Goal: Information Seeking & Learning: Learn about a topic

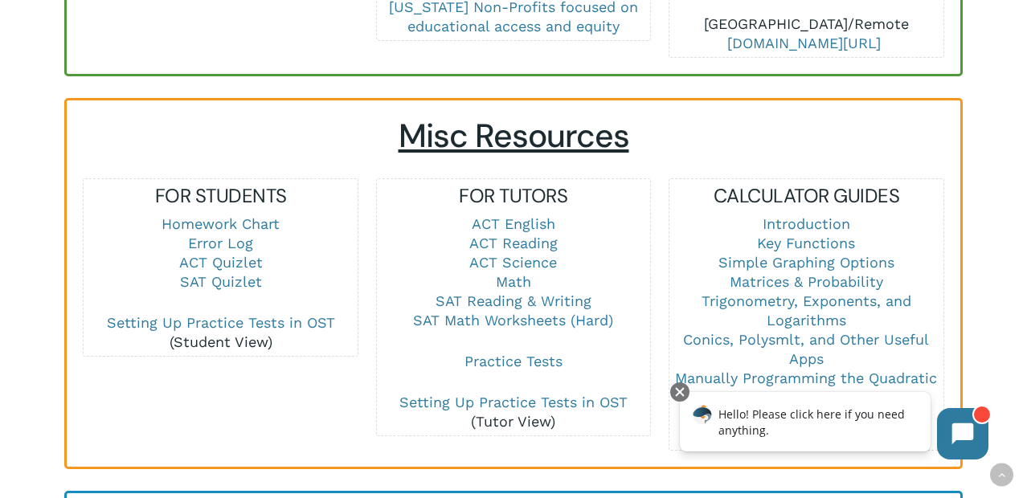
scroll to position [1048, 0]
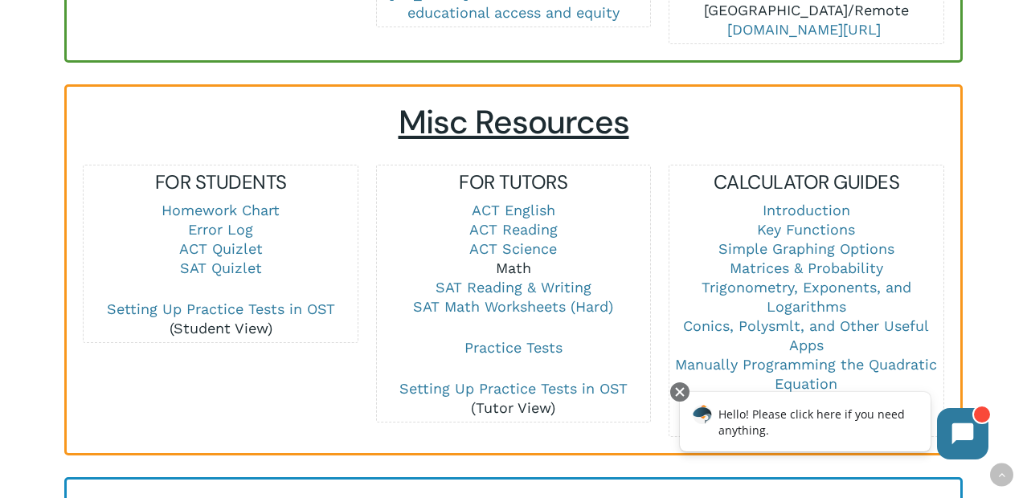
click at [513, 260] on link "Math" at bounding box center [513, 268] width 35 height 17
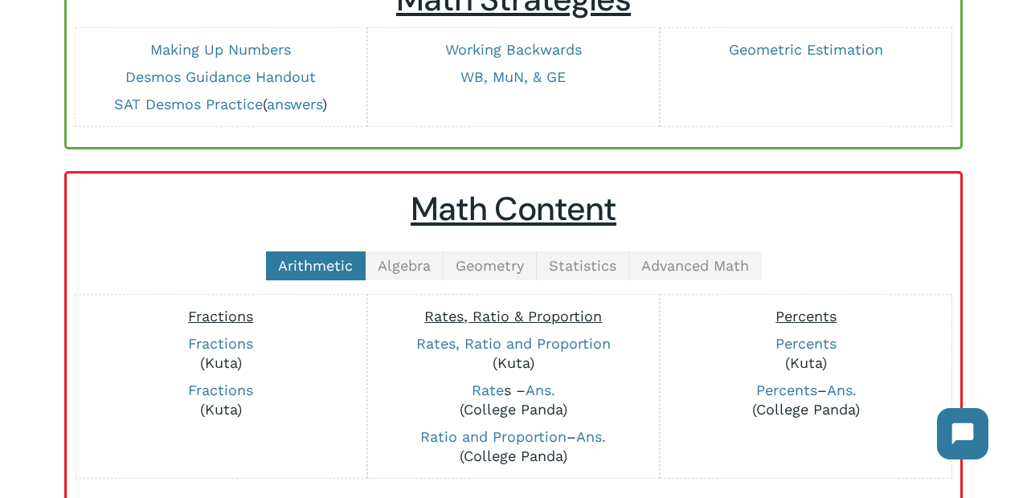
scroll to position [215, 0]
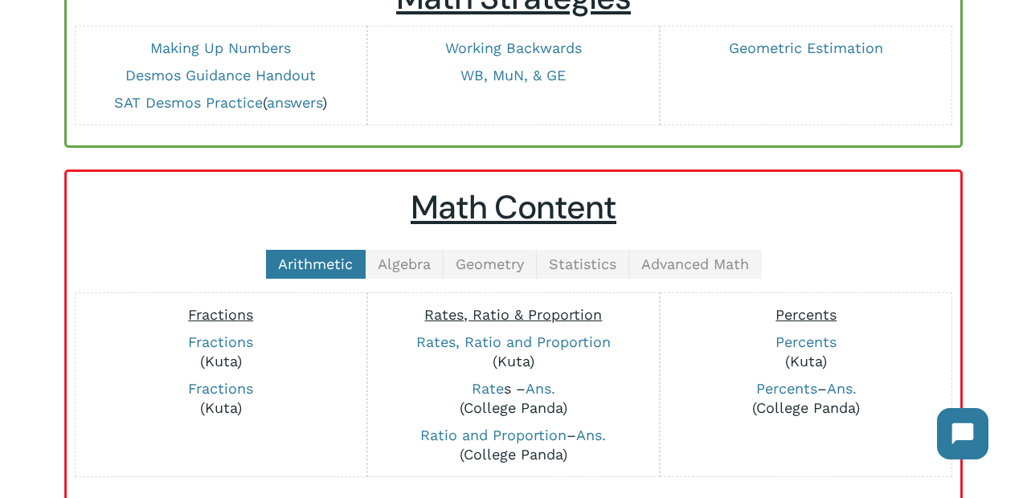
click at [492, 260] on span "Geometry" at bounding box center [490, 264] width 68 height 17
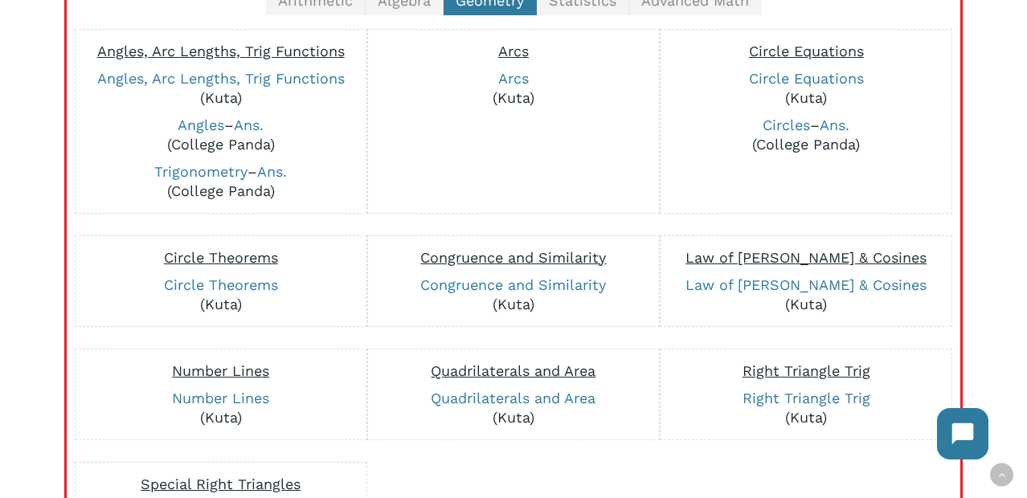
scroll to position [480, 0]
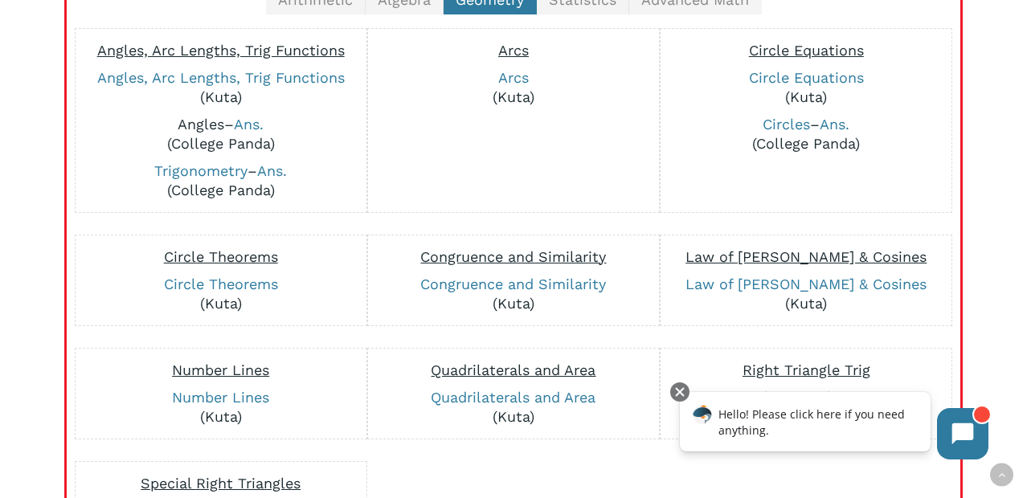
click at [203, 126] on link "Angles" at bounding box center [201, 124] width 47 height 17
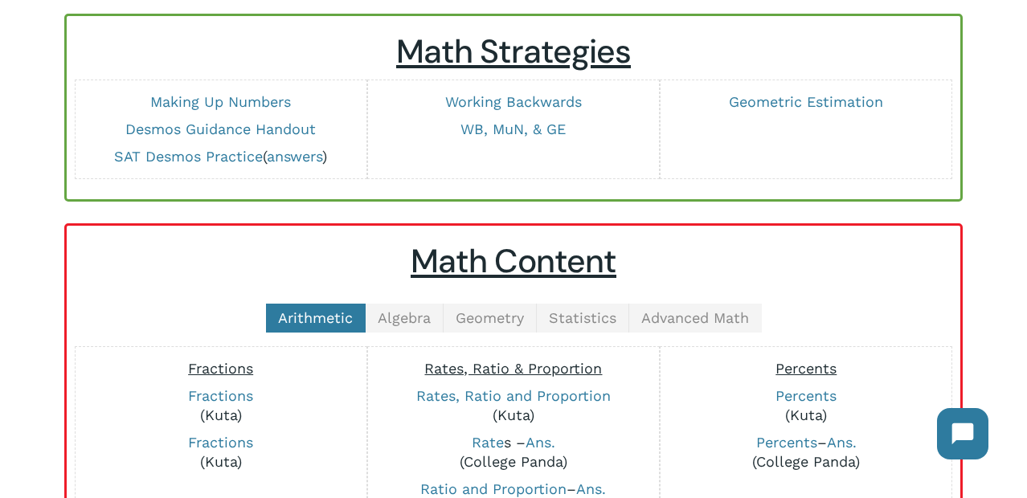
scroll to position [164, 0]
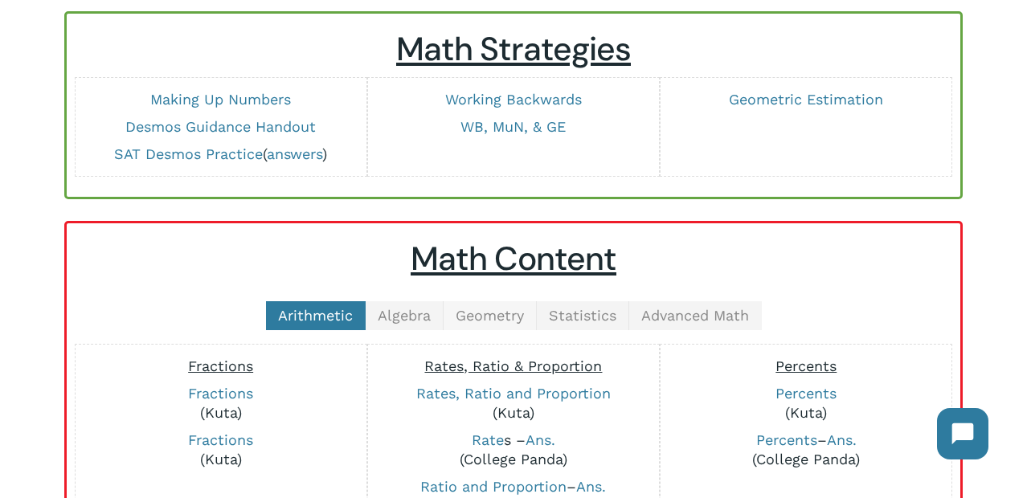
click at [484, 309] on span "Geometry" at bounding box center [490, 315] width 68 height 17
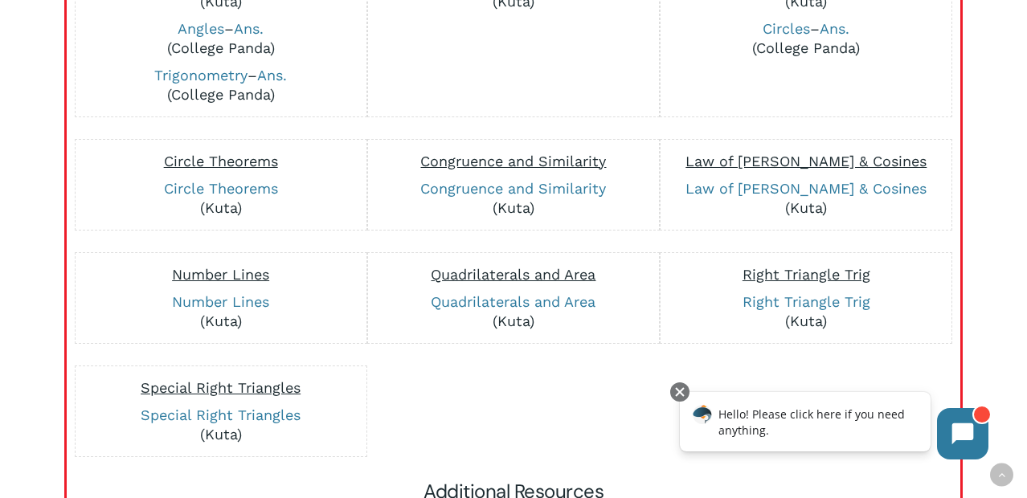
scroll to position [613, 0]
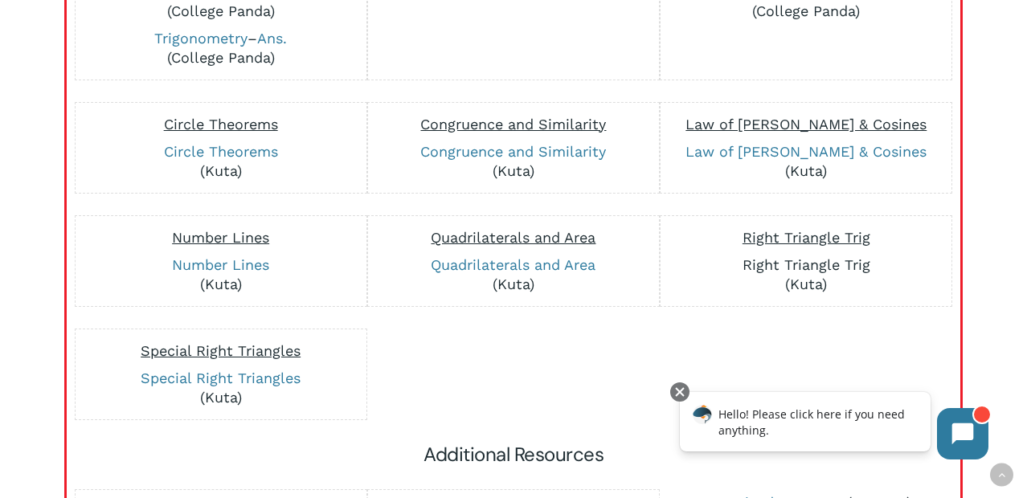
click at [817, 263] on link "Right Triangle Trig" at bounding box center [807, 264] width 128 height 17
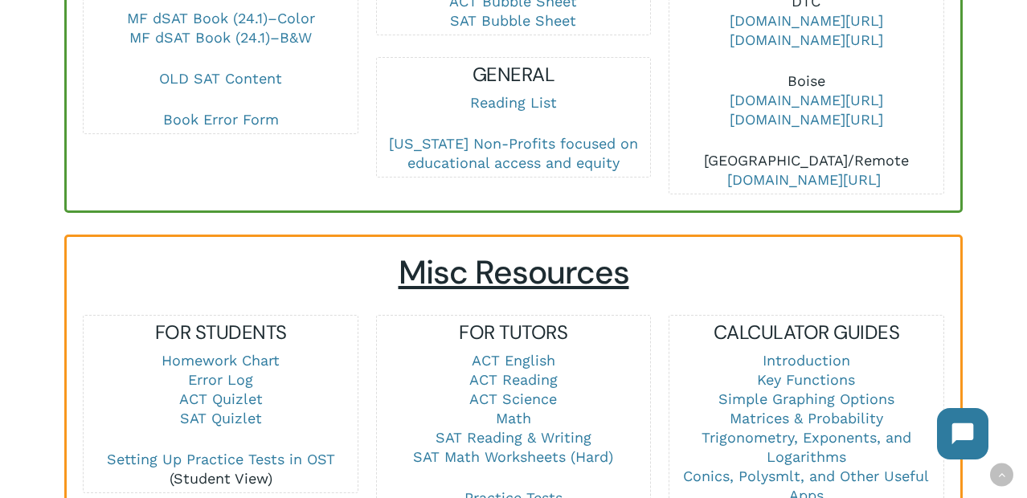
scroll to position [925, 0]
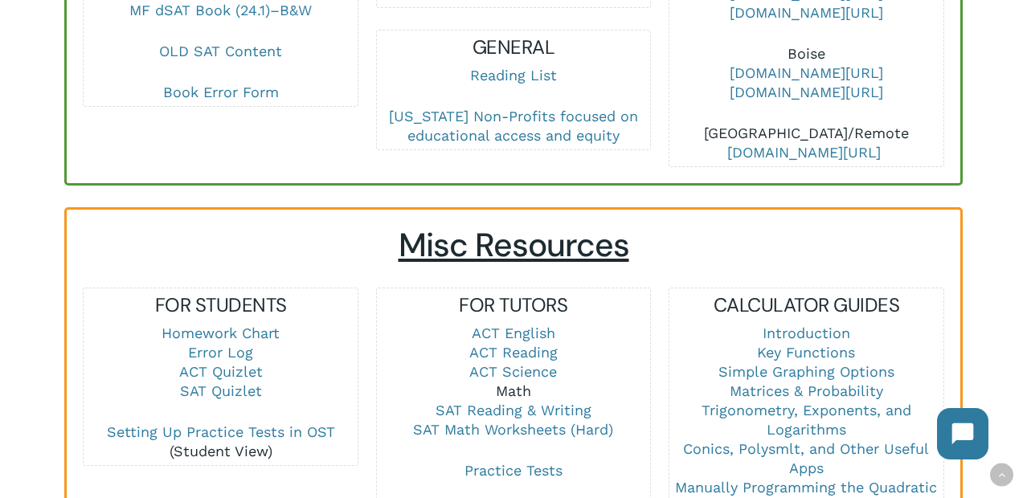
click at [509, 383] on link "Math" at bounding box center [513, 391] width 35 height 17
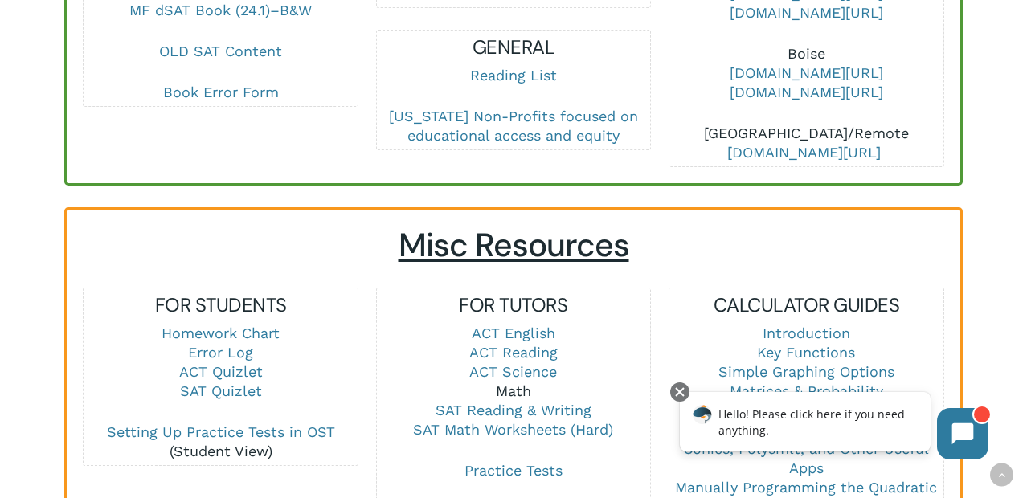
click at [514, 383] on link "Math" at bounding box center [513, 391] width 35 height 17
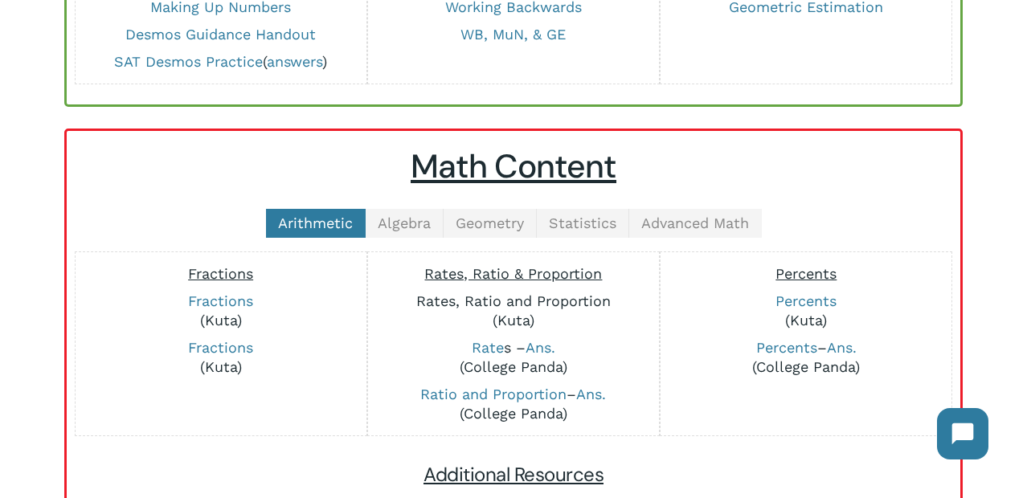
scroll to position [264, 0]
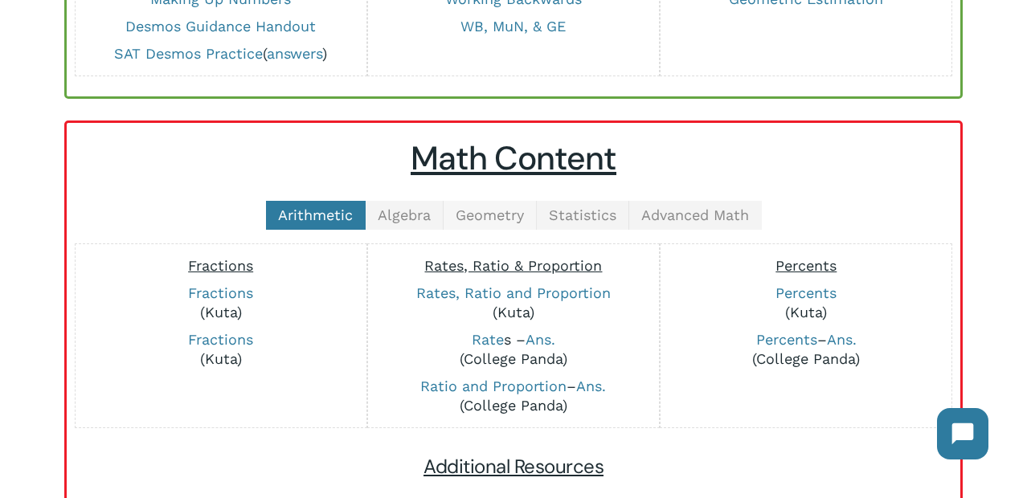
click at [494, 215] on span "Geometry" at bounding box center [490, 215] width 68 height 17
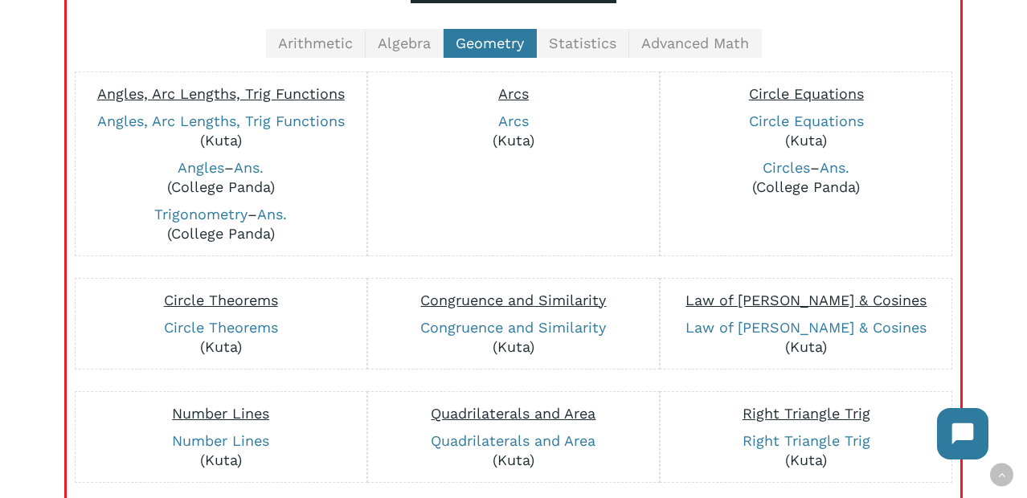
scroll to position [418, 0]
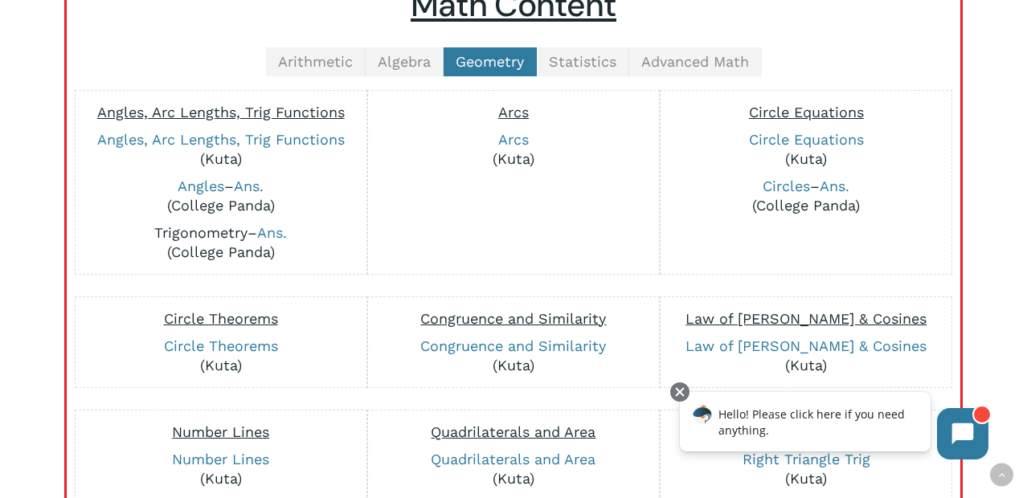
click at [182, 229] on link "Trigonometry" at bounding box center [200, 232] width 93 height 17
click at [782, 182] on link "Circles" at bounding box center [786, 186] width 47 height 17
click at [202, 187] on link "Angles" at bounding box center [201, 186] width 47 height 17
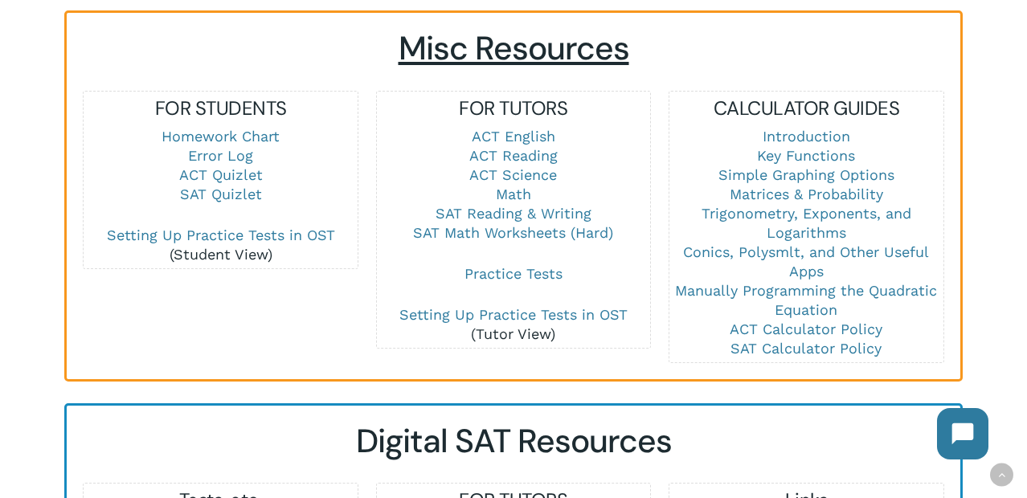
scroll to position [1123, 0]
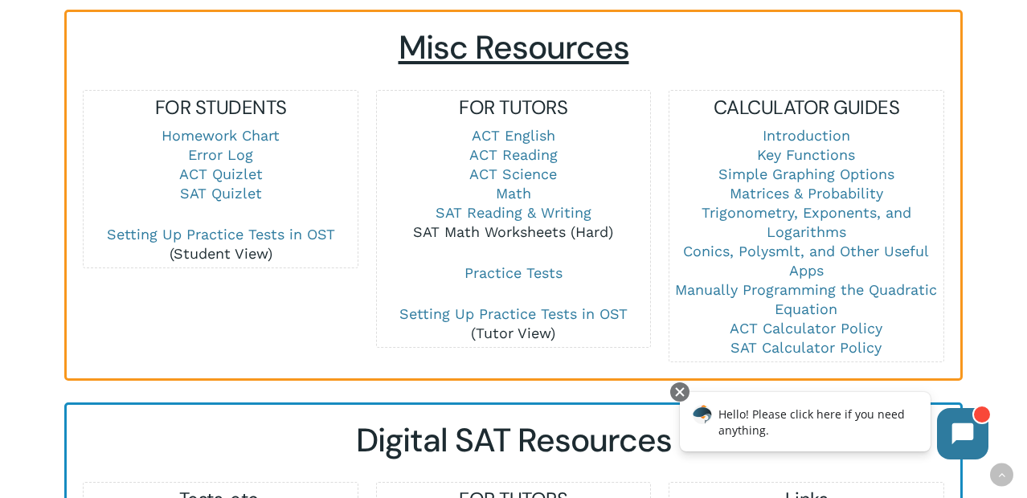
click at [514, 223] on link "SAT Math Worksheets (Hard)" at bounding box center [513, 231] width 200 height 17
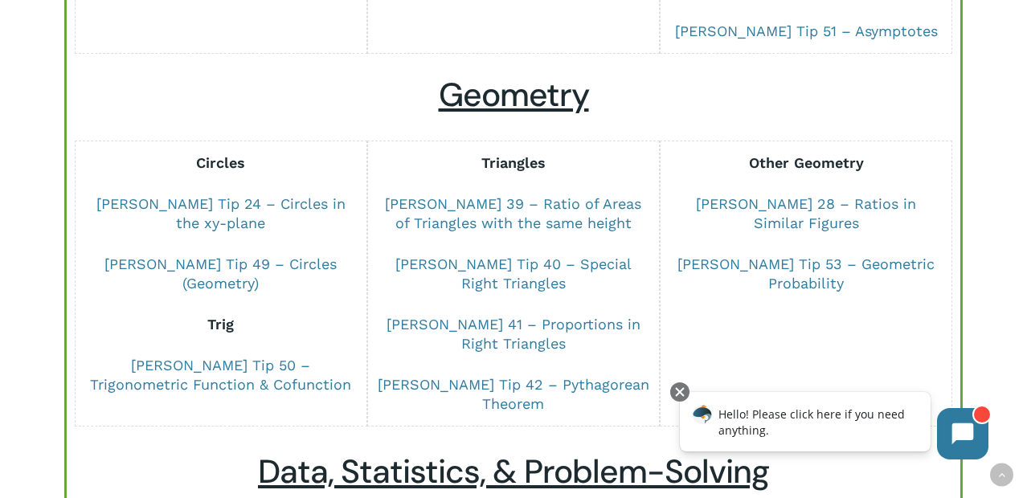
scroll to position [808, 0]
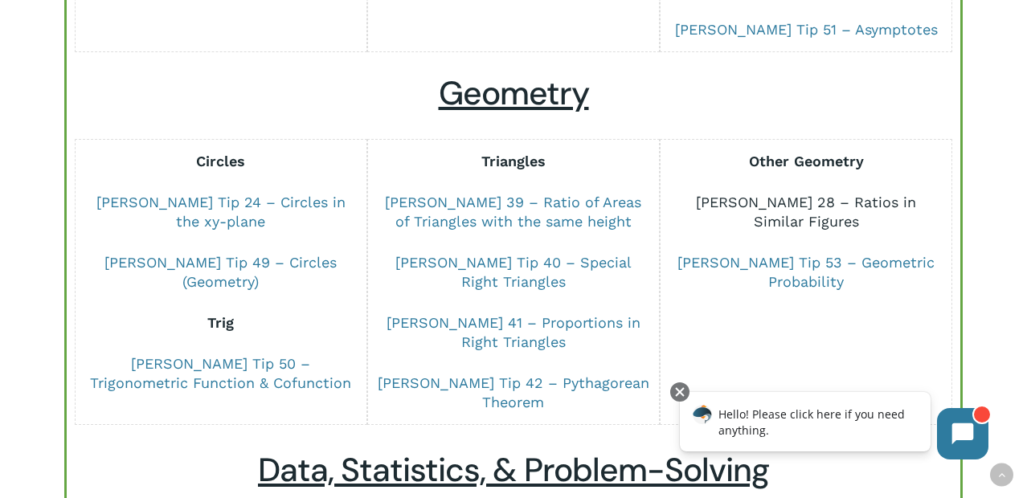
click at [809, 194] on link "[PERSON_NAME] 28 – Ratios in Similar Figures" at bounding box center [806, 212] width 220 height 36
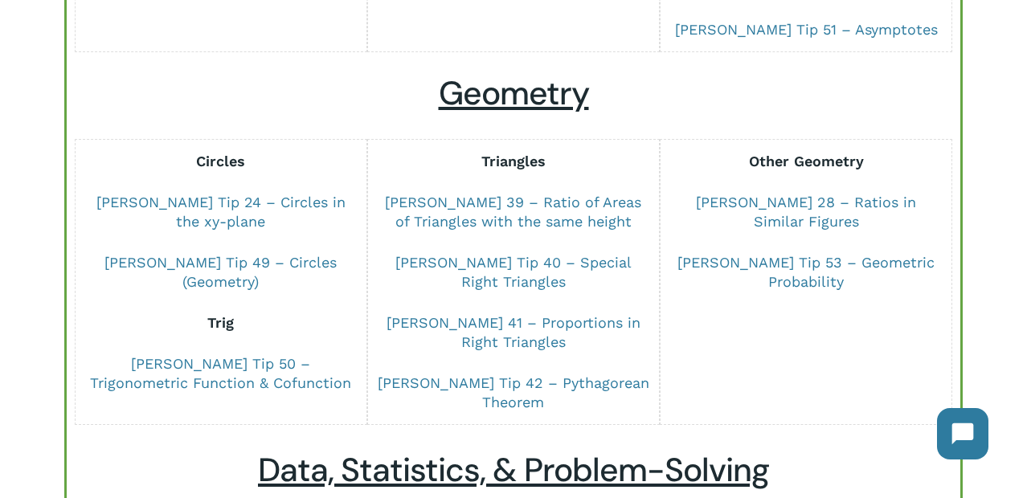
scroll to position [809, 0]
click at [755, 193] on link "[PERSON_NAME] 28 – Ratios in Similar Figures" at bounding box center [806, 211] width 220 height 36
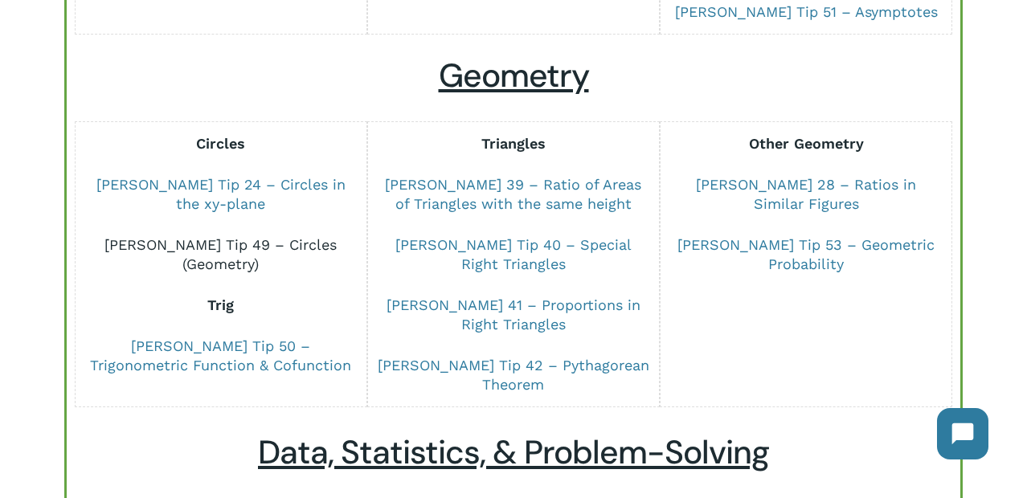
click at [242, 236] on link "[PERSON_NAME] Tip 49 – Circles (Geometry)" at bounding box center [220, 254] width 232 height 36
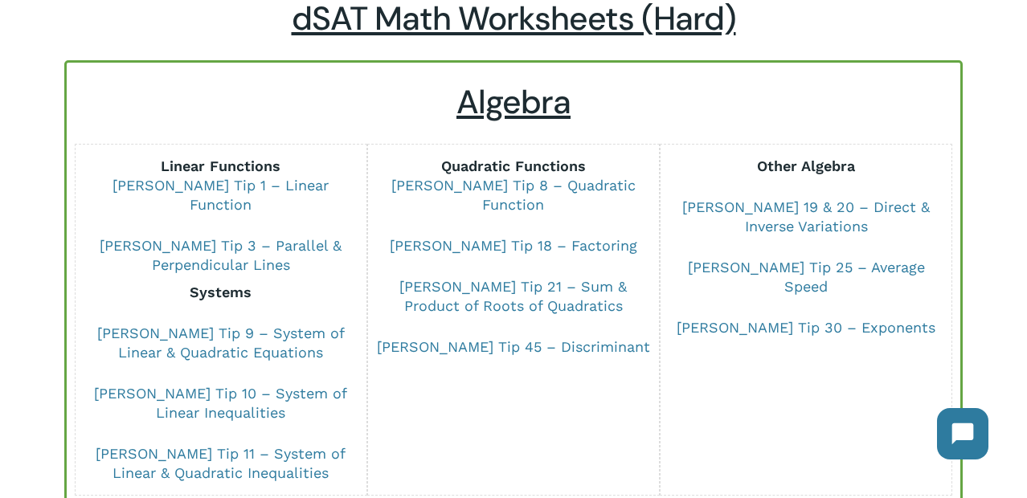
scroll to position [116, 0]
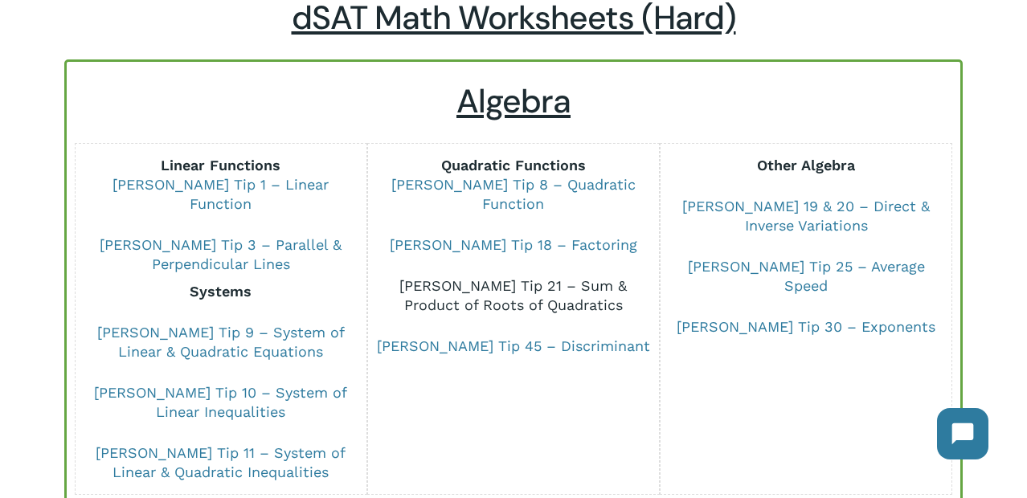
click at [572, 277] on link "[PERSON_NAME] Tip 21 – Sum & Product of Roots of Quadratics" at bounding box center [513, 295] width 227 height 36
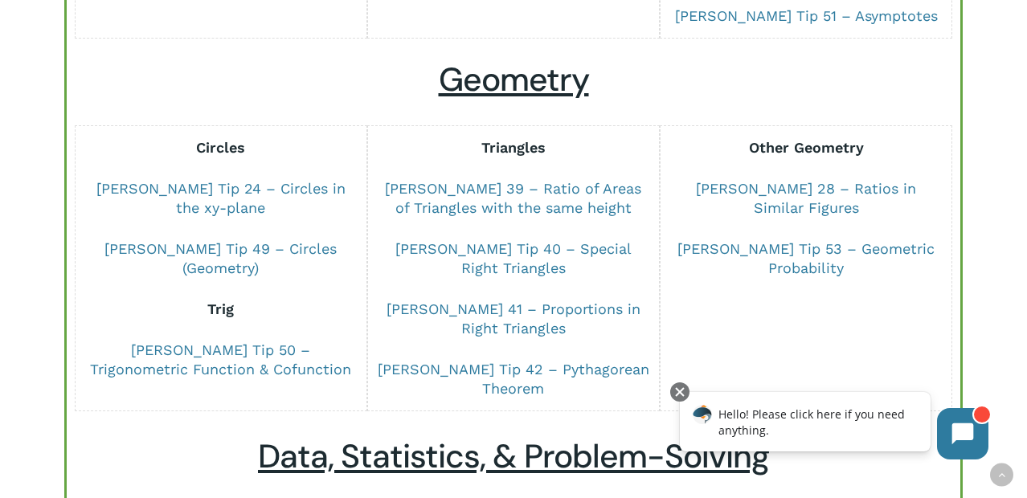
scroll to position [819, 0]
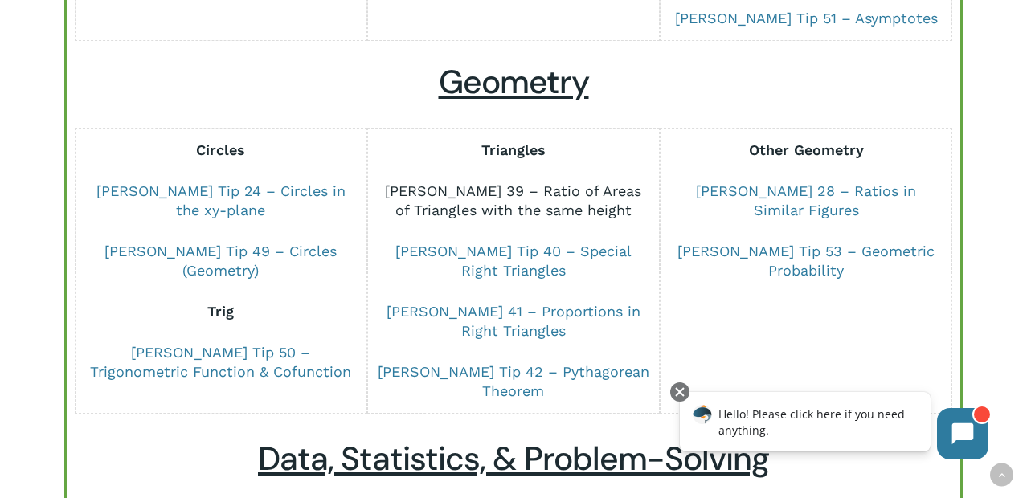
click at [512, 182] on link "[PERSON_NAME] 39 – Ratio of Areas of Triangles with the same height" at bounding box center [513, 200] width 256 height 36
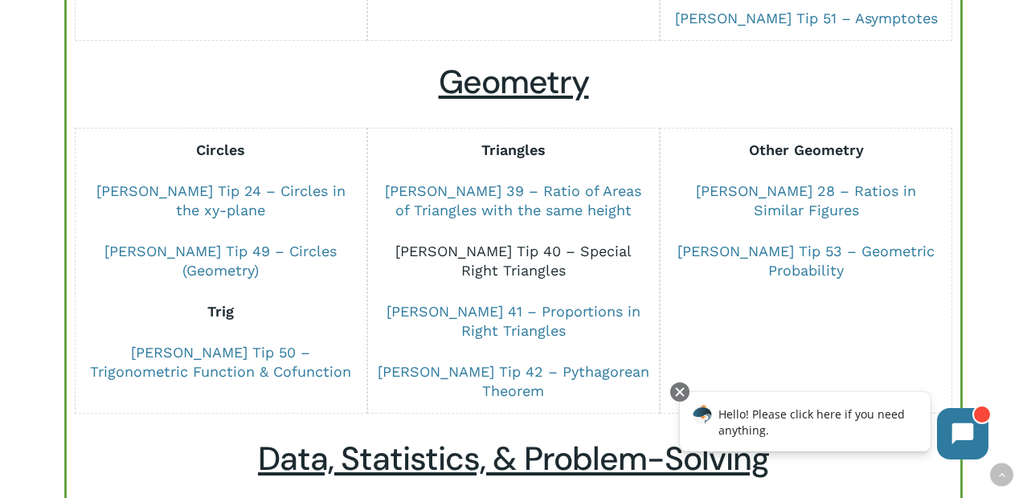
click at [501, 243] on link "[PERSON_NAME] Tip 40 – Special Right Triangles" at bounding box center [513, 261] width 236 height 36
click at [842, 182] on p "[PERSON_NAME] 28 – Ratios in Similar Figures" at bounding box center [806, 212] width 273 height 60
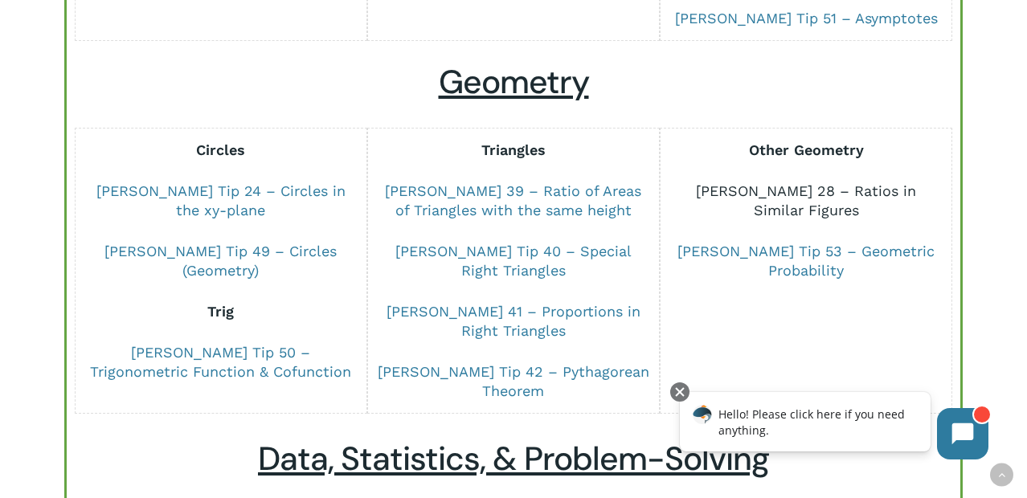
click at [845, 182] on link "[PERSON_NAME] 28 – Ratios in Similar Figures" at bounding box center [806, 200] width 220 height 36
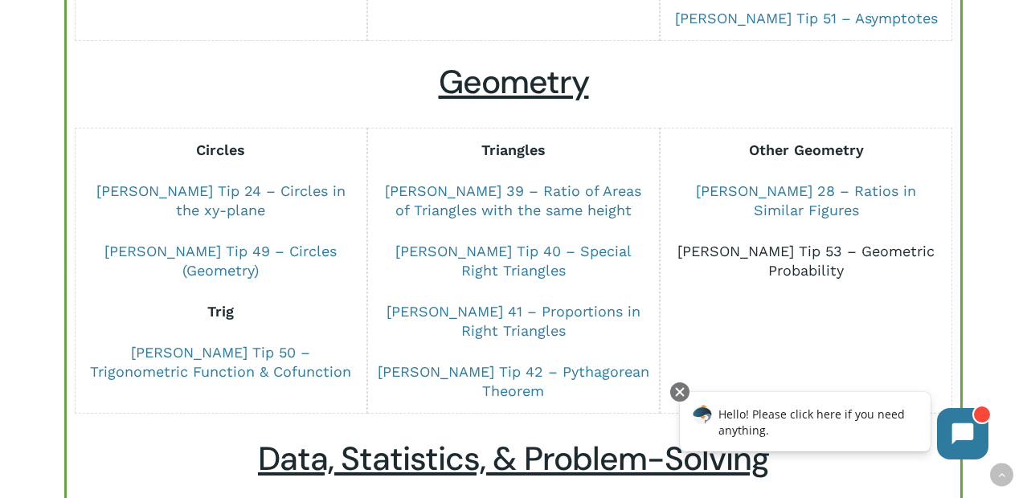
click at [850, 243] on link "[PERSON_NAME] Tip 53 – Geometric Probability" at bounding box center [806, 261] width 257 height 36
